Goal: Task Accomplishment & Management: Manage account settings

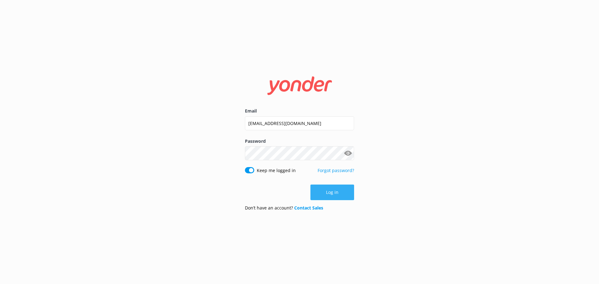
click at [330, 190] on button "Log in" at bounding box center [332, 193] width 44 height 16
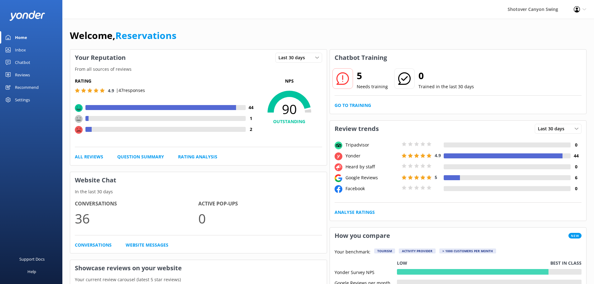
click at [33, 50] on link "Inbox" at bounding box center [31, 50] width 62 height 12
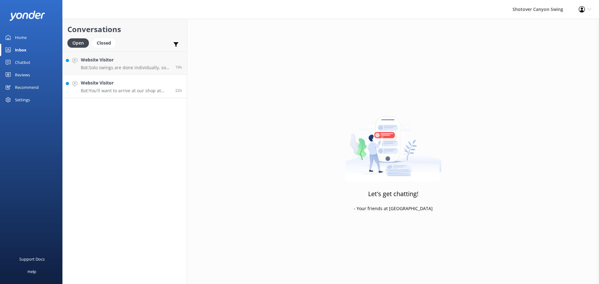
click at [145, 93] on p "Bot: You'll want to arrive at our shop at [STREET_ADDRESS] in town by 11:50 am …" at bounding box center [126, 91] width 90 height 6
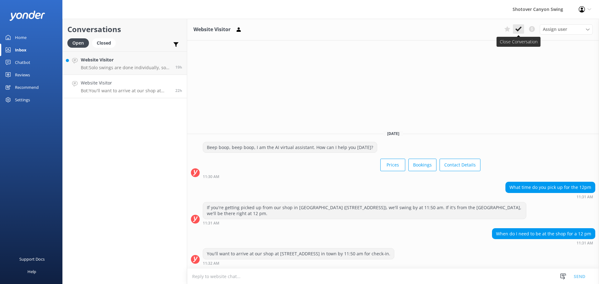
click at [521, 30] on icon at bounding box center [518, 29] width 6 height 6
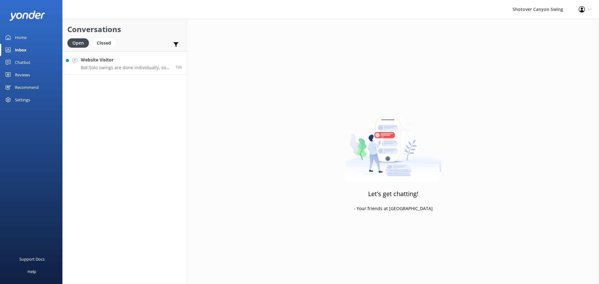
click at [123, 63] on h4 "Website Visitor" at bounding box center [126, 59] width 90 height 7
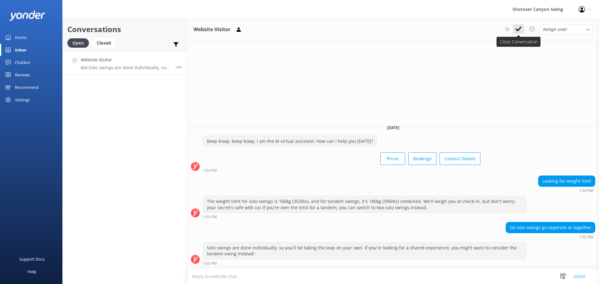
click at [518, 30] on use at bounding box center [518, 29] width 6 height 5
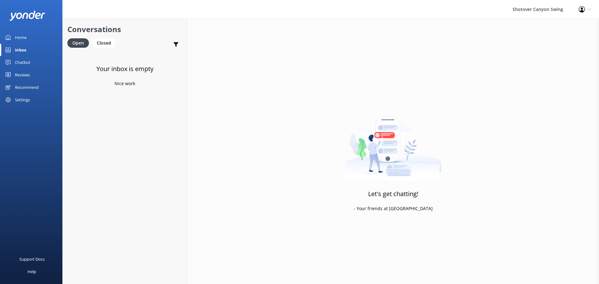
click at [28, 38] on link "Home" at bounding box center [31, 37] width 62 height 12
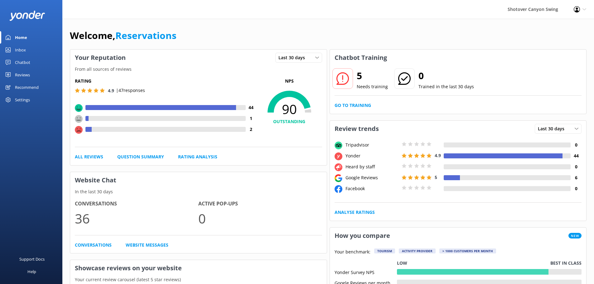
click at [23, 76] on div "Reviews" at bounding box center [22, 75] width 15 height 12
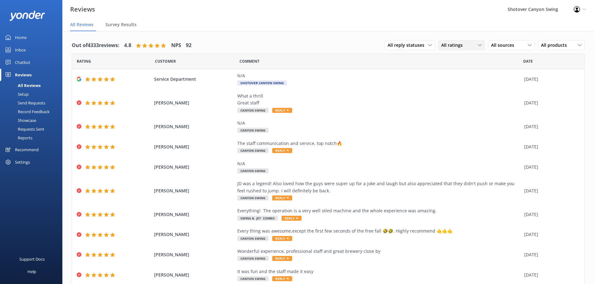
click at [457, 46] on span "All ratings" at bounding box center [453, 45] width 25 height 7
click at [454, 45] on span "All ratings" at bounding box center [453, 45] width 25 height 7
click at [351, 81] on div "N/A Shotover Canyon Swing" at bounding box center [379, 79] width 284 height 14
